Goal: Register for event/course

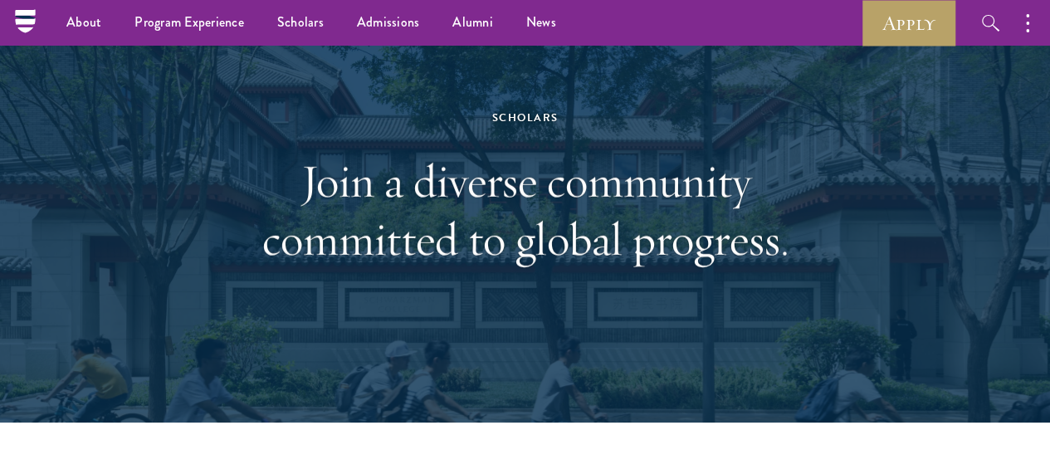
scroll to position [91, 0]
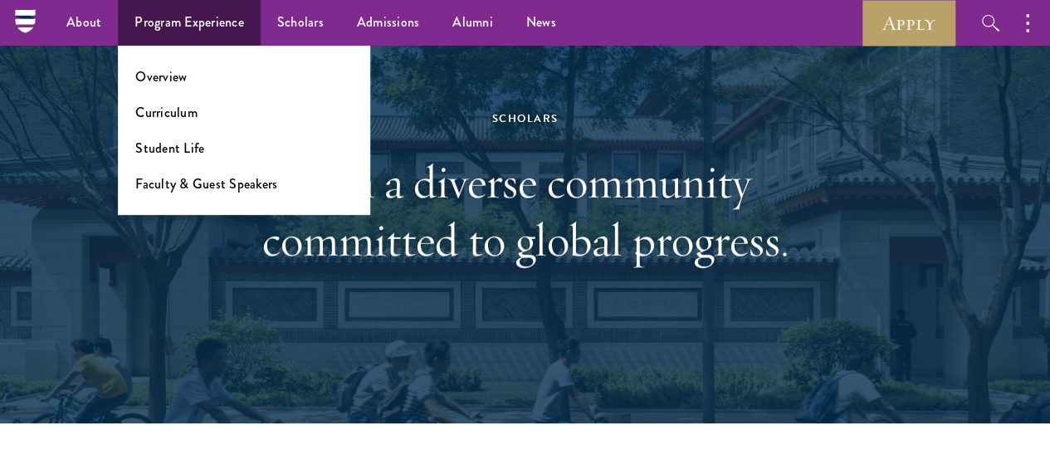
click at [173, 87] on ul "Overview Curriculum Student Life Faculty & Guest Speakers" at bounding box center [244, 130] width 252 height 169
click at [171, 79] on link "Overview" at bounding box center [160, 76] width 51 height 19
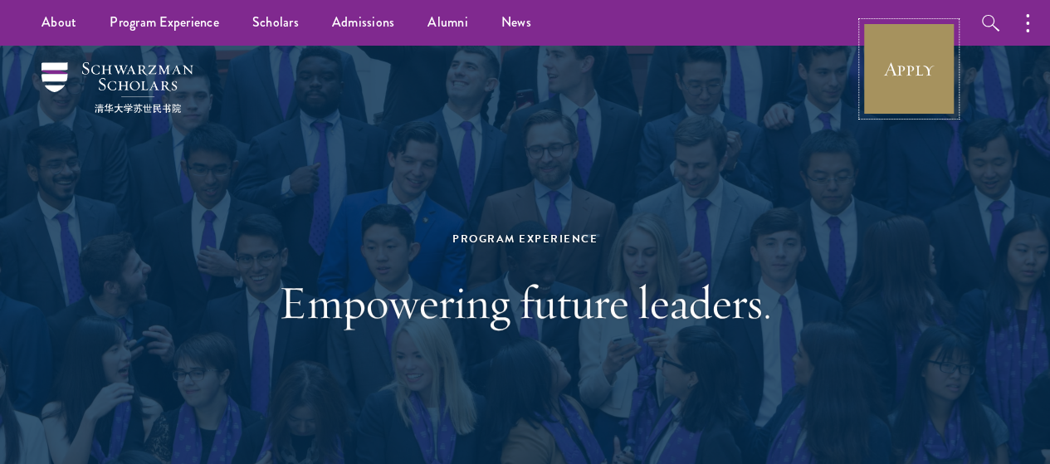
click at [923, 74] on link "Apply" at bounding box center [909, 68] width 93 height 93
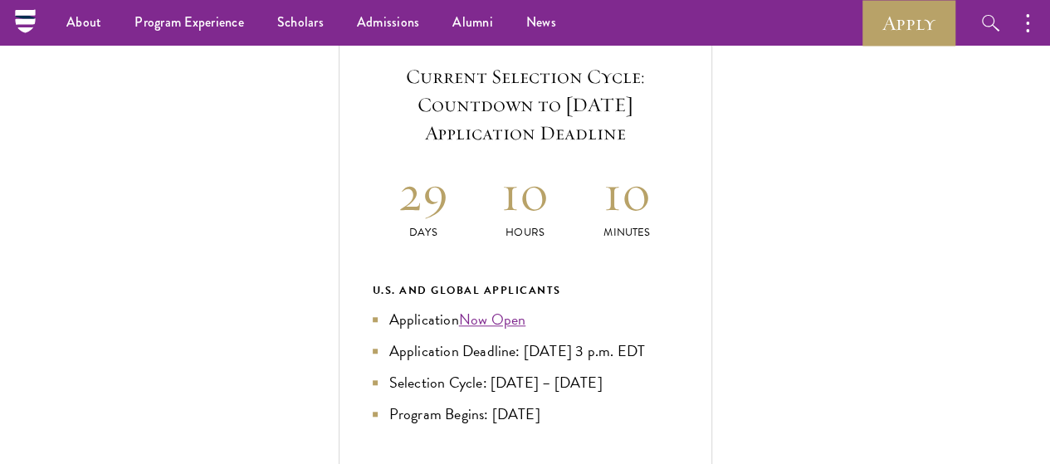
scroll to position [584, 0]
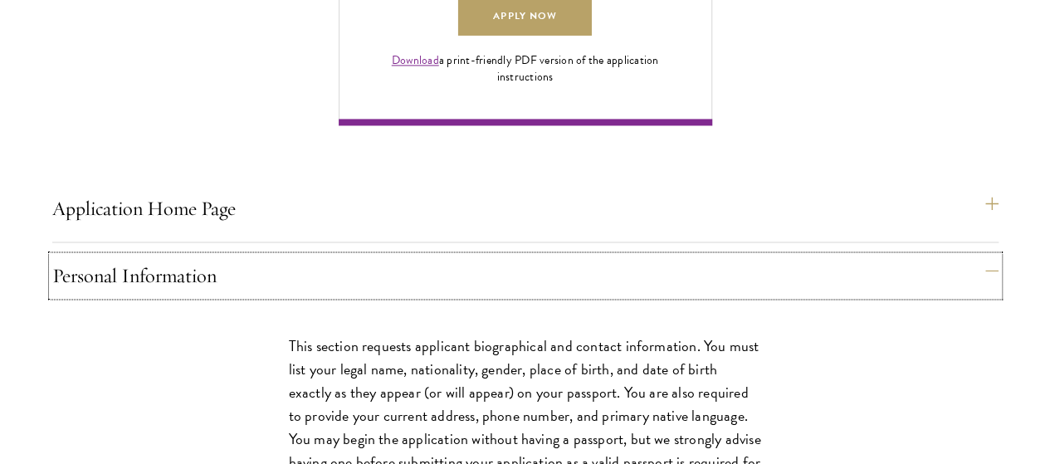
scroll to position [1268, 0]
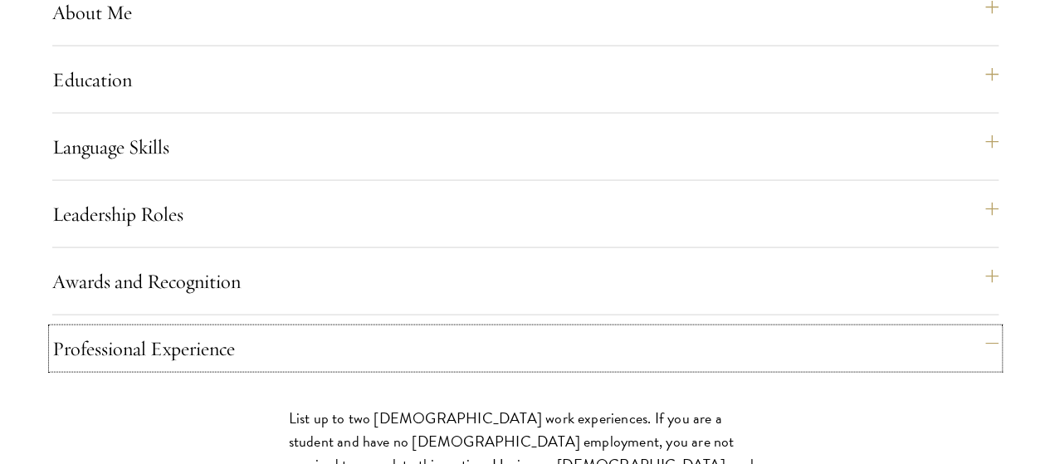
scroll to position [1597, 0]
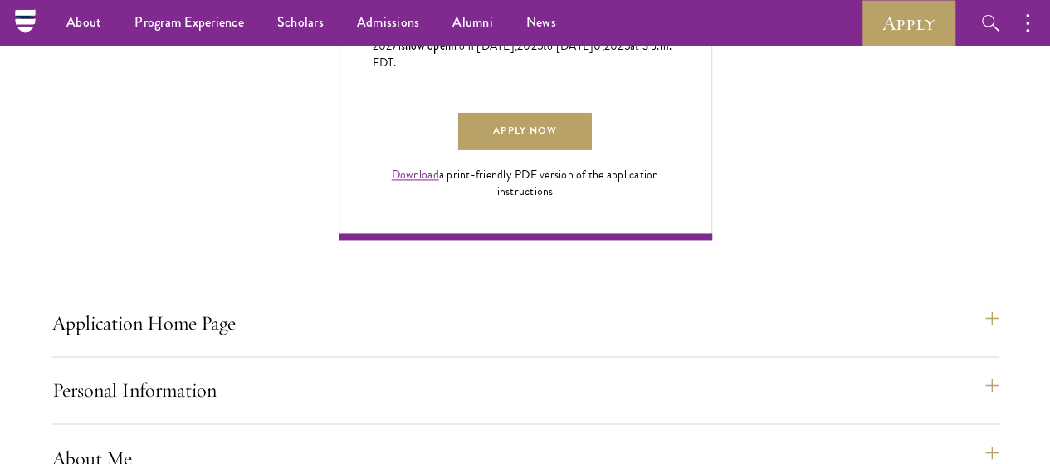
scroll to position [1151, 0]
